Goal: Transaction & Acquisition: Purchase product/service

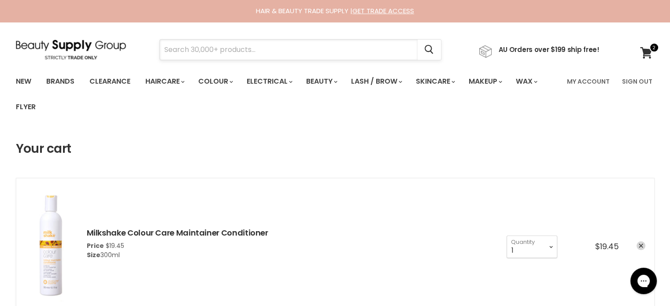
paste input "Milkshake Integrity Incredible Oil"
type input "Milkshake Integrity Incredible Oil"
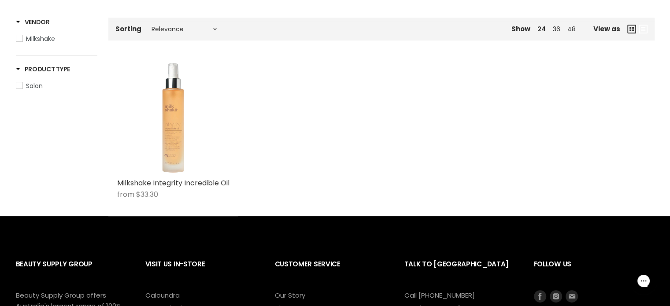
scroll to position [176, 0]
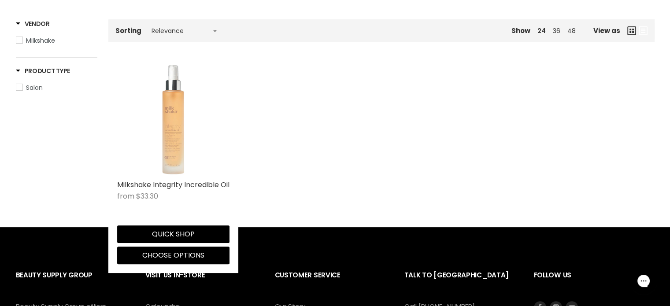
click at [176, 152] on img "Main content" at bounding box center [173, 119] width 112 height 112
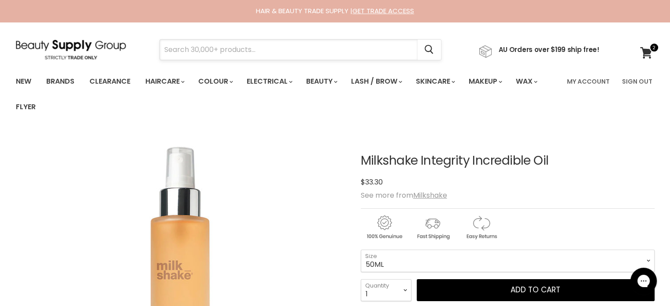
paste input "Milkshake Integrity Intensive Treatment"
type input "Milkshake Integrity Intensive Treatment"
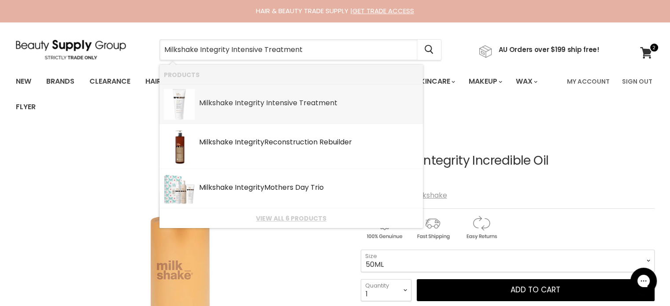
click at [268, 106] on b "Intensive" at bounding box center [281, 103] width 31 height 10
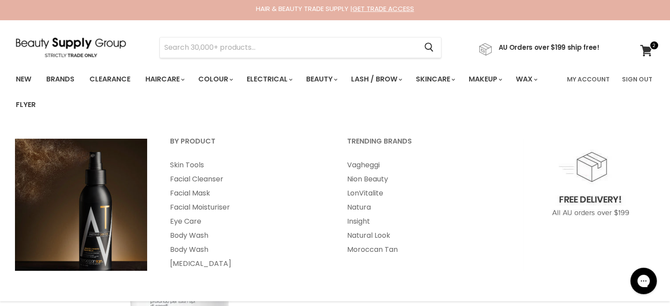
scroll to position [176, 0]
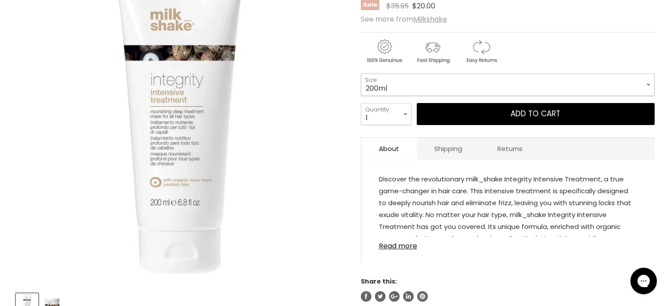
click at [423, 78] on select "200ml 500ml" at bounding box center [508, 85] width 294 height 22
click at [361, 74] on select "200ml 500ml" at bounding box center [508, 85] width 294 height 22
select select "500ml"
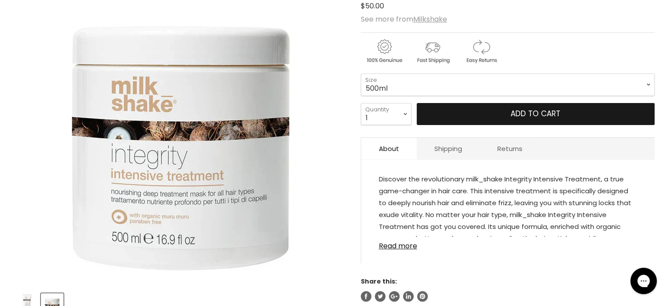
click at [506, 112] on button "Add to cart" at bounding box center [536, 114] width 238 height 22
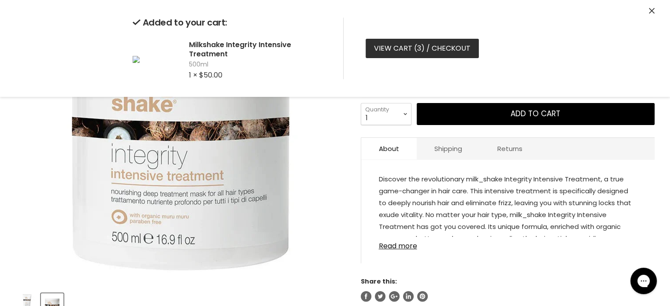
click at [417, 45] on span "3" at bounding box center [419, 48] width 4 height 10
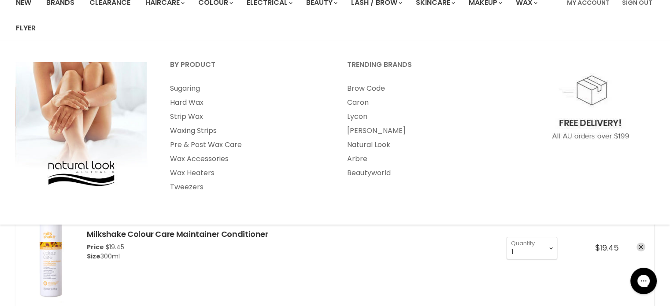
scroll to position [176, 0]
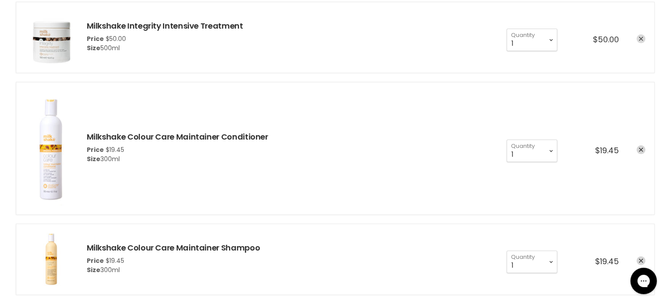
click at [641, 41] on icon "remove Milkshake Integrity Intensive Treatment" at bounding box center [641, 39] width 4 height 4
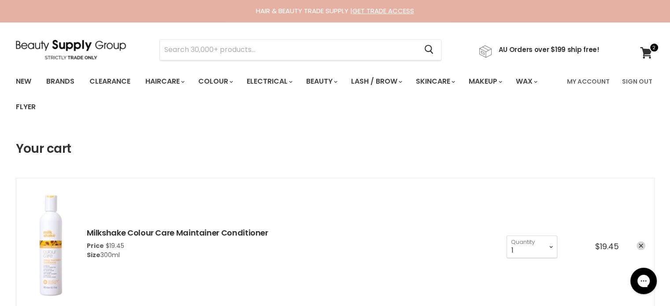
click at [284, 33] on section "Menu Cancel" at bounding box center [335, 45] width 661 height 47
paste input "Milkshake Integrity Intensive Treatment"
type input "Milkshake Integrity Intensive Treatment"
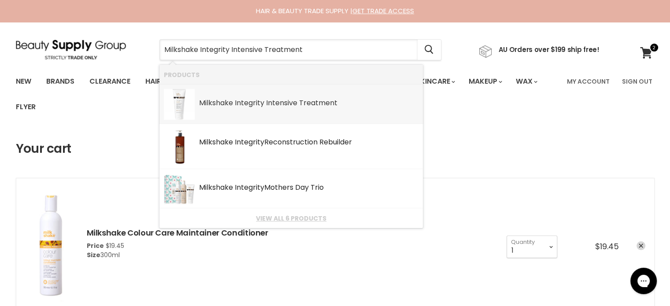
click at [270, 107] on b "Intensive" at bounding box center [281, 103] width 31 height 10
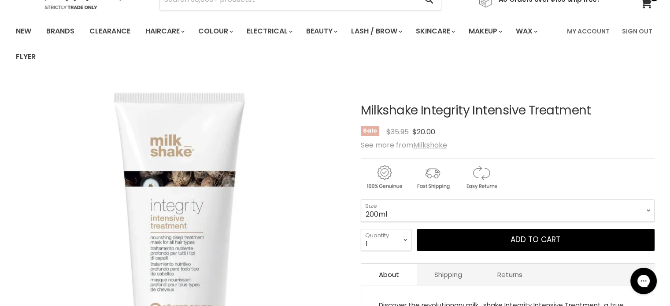
scroll to position [88, 0]
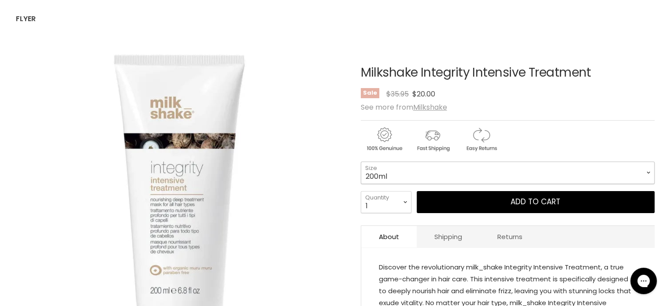
click at [411, 176] on select "200ml 500ml" at bounding box center [508, 173] width 294 height 22
click at [361, 162] on select "200ml 500ml" at bounding box center [508, 173] width 294 height 22
select select "500ml"
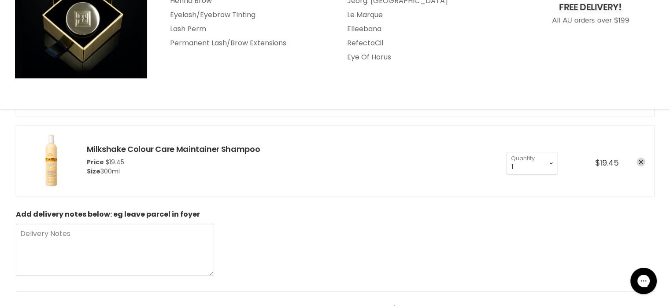
scroll to position [220, 0]
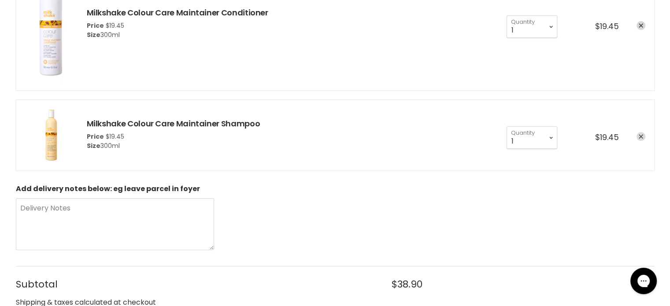
click at [640, 136] on icon "remove Milkshake Colour Care Maintainer Shampoo" at bounding box center [641, 136] width 4 height 4
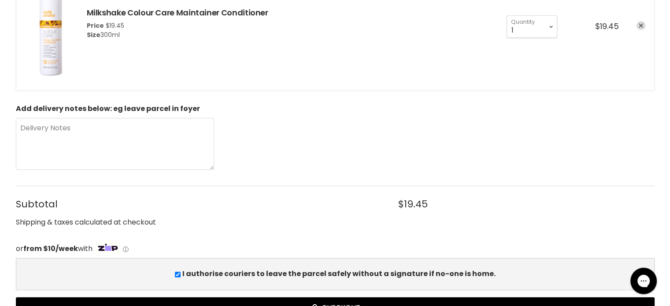
click at [644, 26] on link "remove Milkshake Colour Care Maintainer Conditioner" at bounding box center [641, 25] width 9 height 9
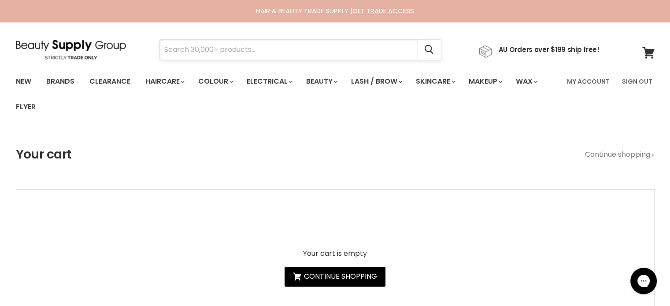
paste input "milk_shake Colour Care Maintaine"
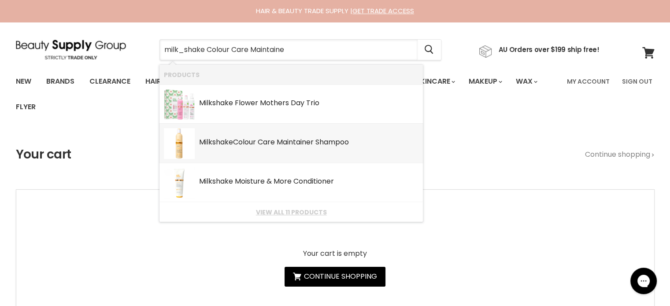
type input "milk_shake Colour Care Maintainer"
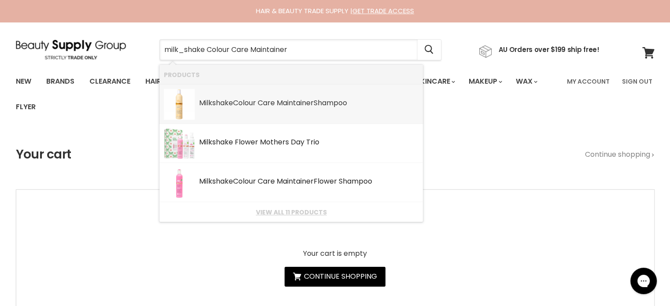
click at [280, 105] on b "Maintainer" at bounding box center [295, 103] width 37 height 10
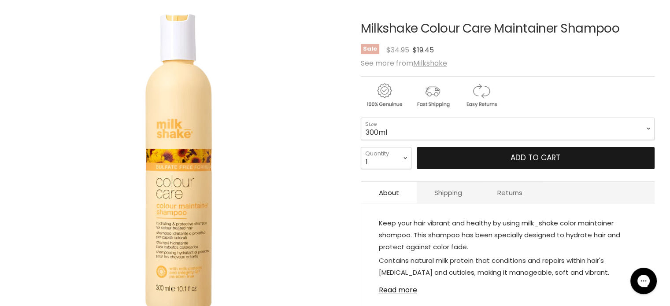
click at [525, 159] on span "Add to cart" at bounding box center [536, 158] width 50 height 11
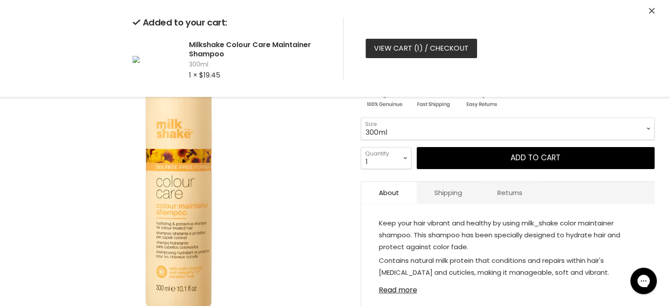
click at [403, 52] on link "View cart ( 1 ) / Checkout" at bounding box center [422, 48] width 112 height 19
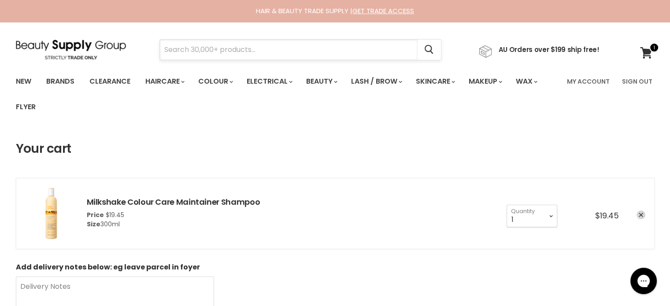
paste input "milk_shake Colour Care Maintaine"
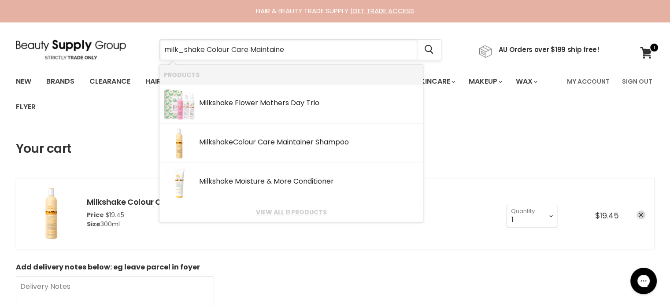
click at [176, 55] on input "milk_shake Colour Care Maintaine" at bounding box center [289, 50] width 258 height 20
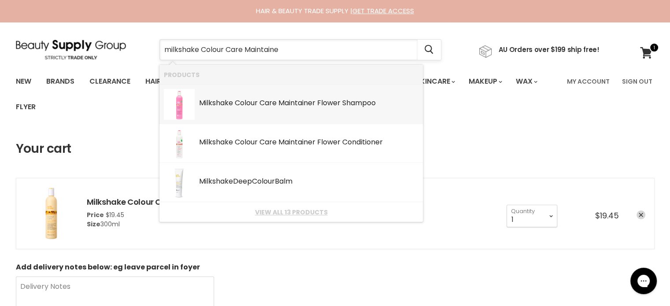
click at [299, 48] on input "milkshake Colour Care Maintaine" at bounding box center [289, 50] width 258 height 20
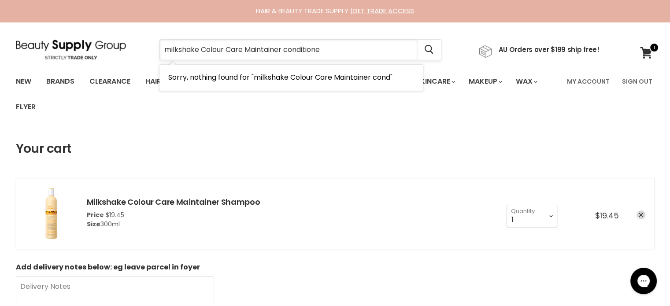
type input "milkshake Colour Care Maintainer conditioner"
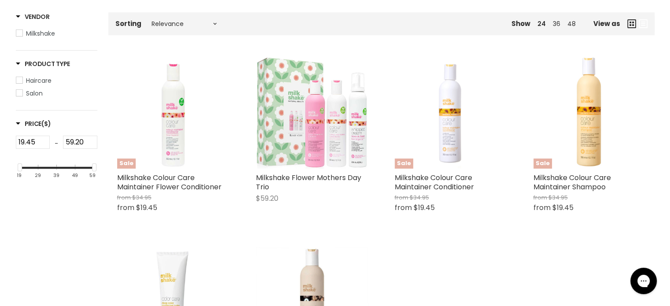
scroll to position [220, 0]
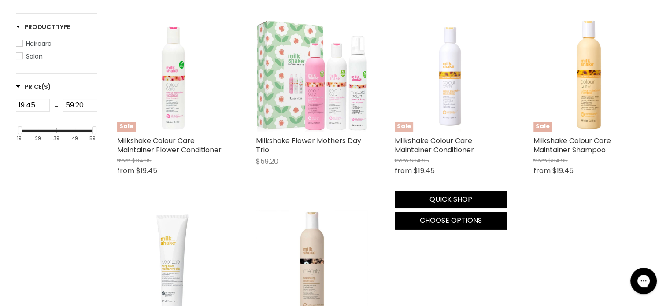
click at [433, 100] on img "Main content" at bounding box center [451, 75] width 52 height 112
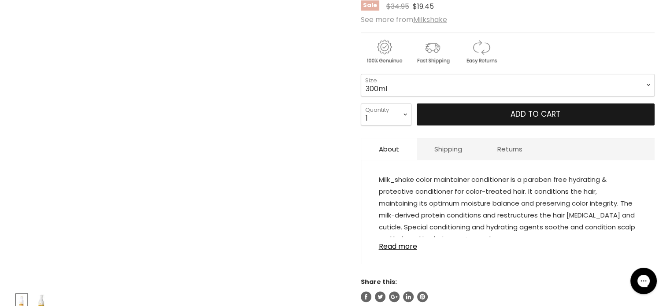
scroll to position [176, 0]
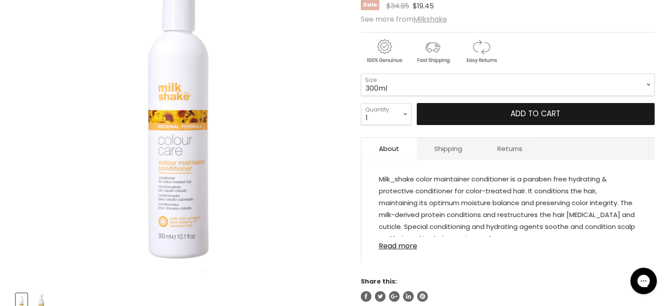
click at [510, 109] on button "Add to cart" at bounding box center [536, 114] width 238 height 22
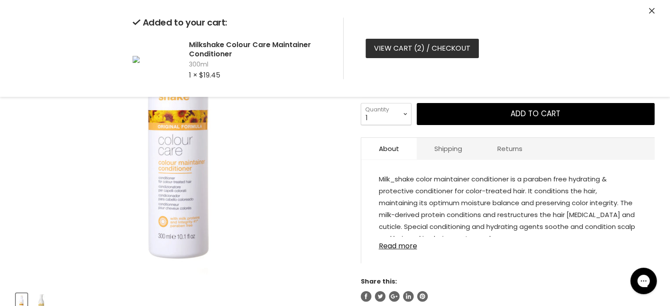
click at [403, 48] on link "View cart ( 2 ) / Checkout" at bounding box center [422, 48] width 113 height 19
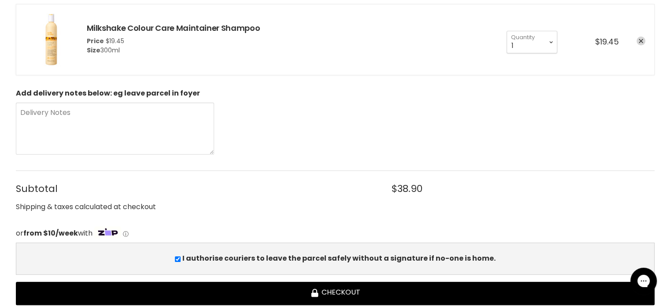
scroll to position [397, 0]
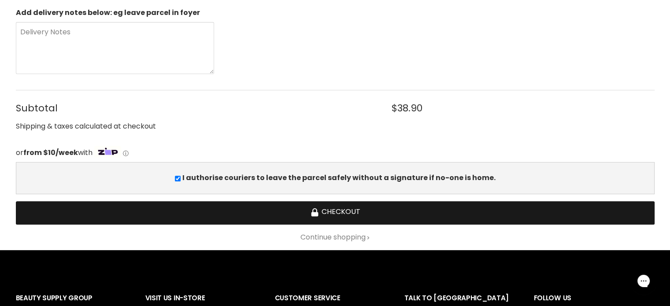
click at [335, 211] on button "Checkout" at bounding box center [335, 212] width 639 height 23
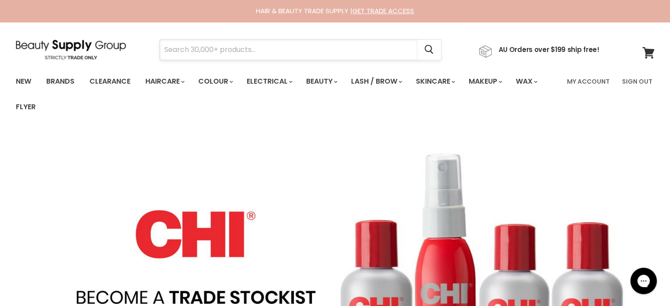
paste input "Milkshake Colour Care Maintainer Shampoo 300ml"
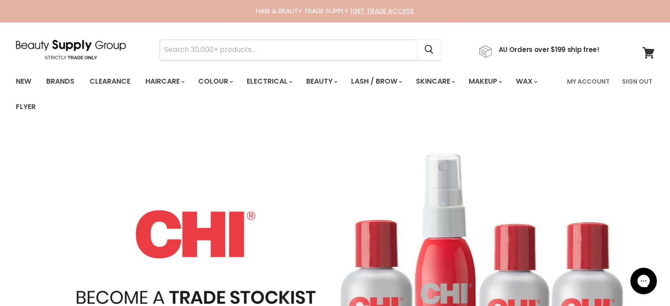
type input "Milkshake Colour Care Maintainer Shampoo 300ml"
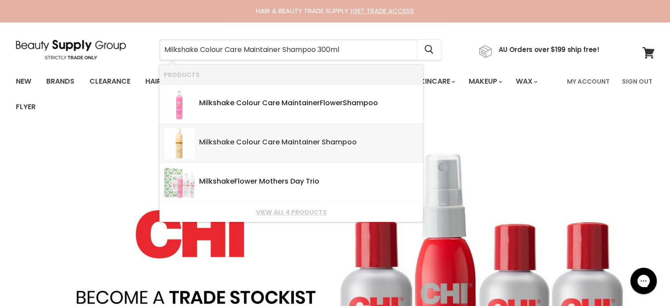
click at [286, 141] on b "Maintainer" at bounding box center [301, 142] width 38 height 10
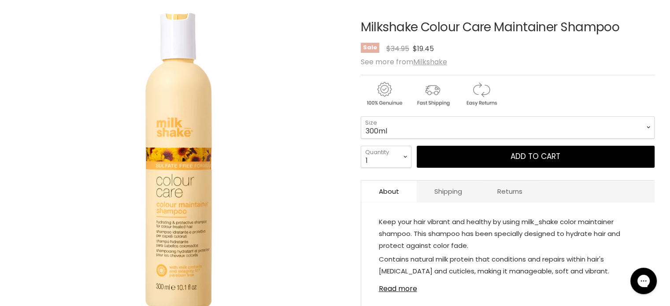
scroll to position [132, 0]
